Goal: Task Accomplishment & Management: Complete application form

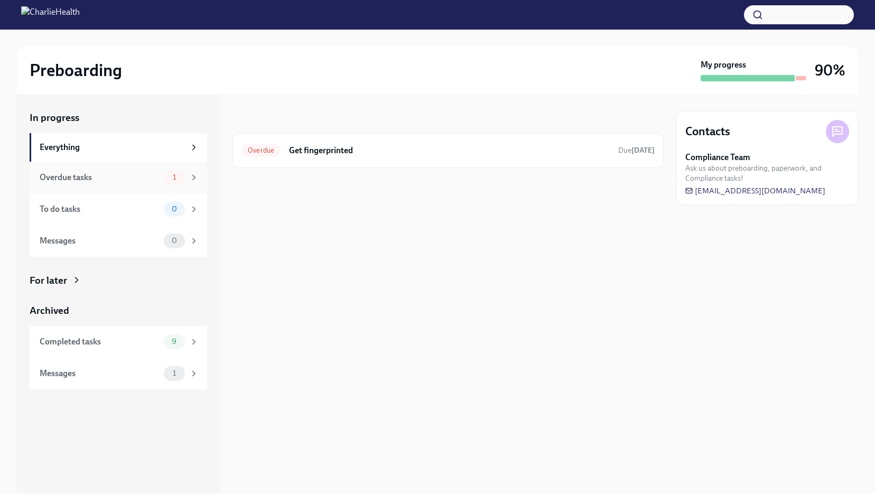
click at [98, 183] on div "Overdue tasks 1" at bounding box center [119, 177] width 159 height 15
click at [82, 153] on div "Everything" at bounding box center [118, 147] width 177 height 29
click at [86, 210] on div "To do tasks" at bounding box center [100, 209] width 120 height 12
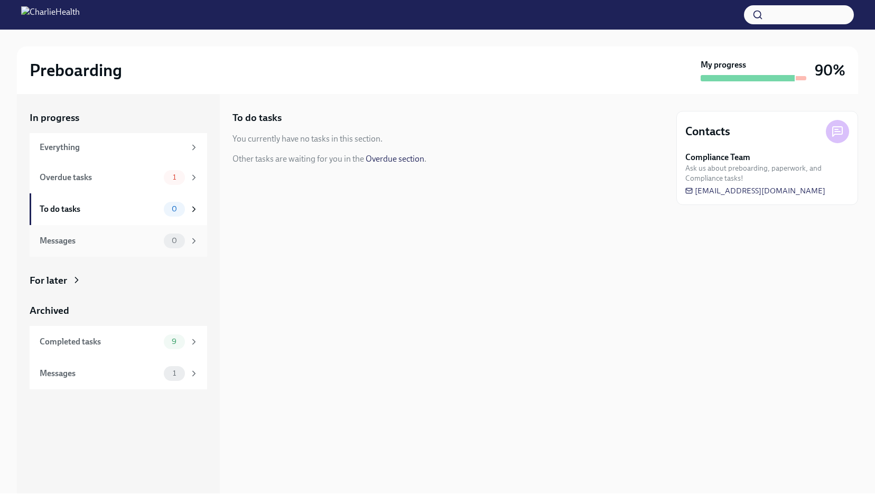
click at [86, 247] on div "Messages 0" at bounding box center [119, 240] width 159 height 15
click at [86, 343] on div "Completed tasks" at bounding box center [100, 342] width 120 height 12
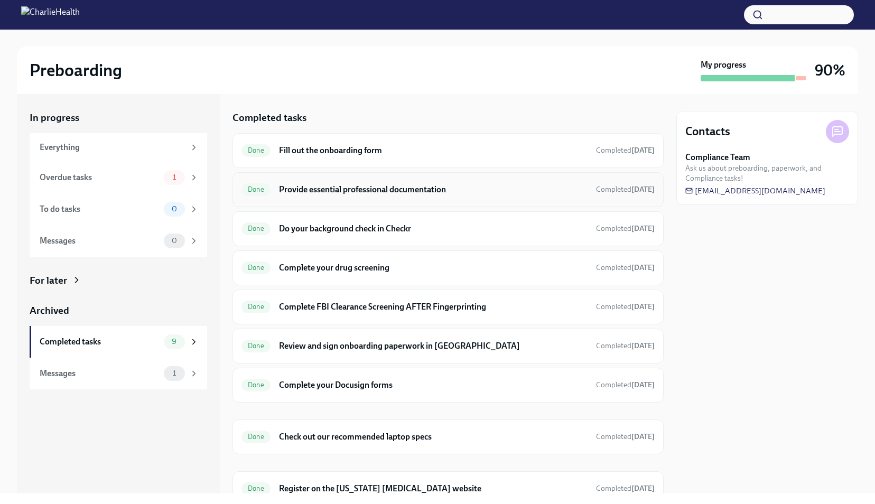
click at [302, 191] on h6 "Provide essential professional documentation" at bounding box center [433, 190] width 308 height 12
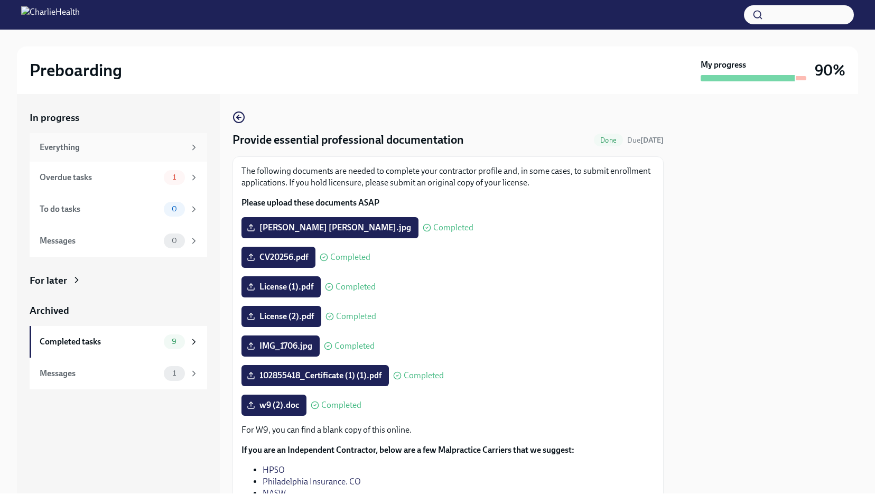
click at [102, 157] on div "Everything" at bounding box center [118, 147] width 177 height 29
